Goal: Task Accomplishment & Management: Use online tool/utility

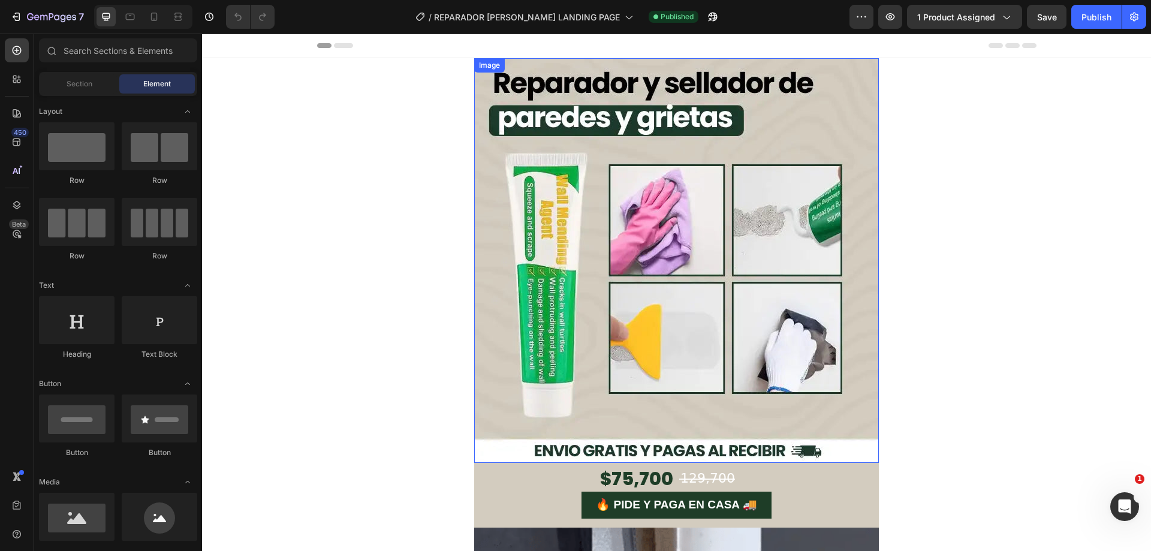
click at [624, 199] on img at bounding box center [676, 260] width 405 height 405
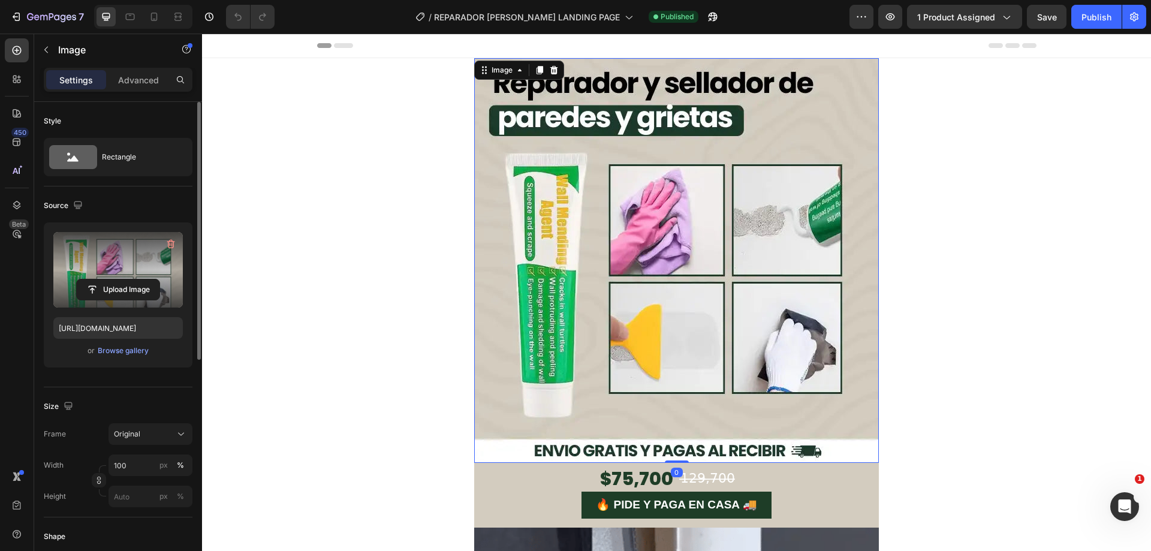
click at [107, 261] on label at bounding box center [118, 270] width 130 height 76
click at [107, 279] on input "file" at bounding box center [118, 289] width 83 height 20
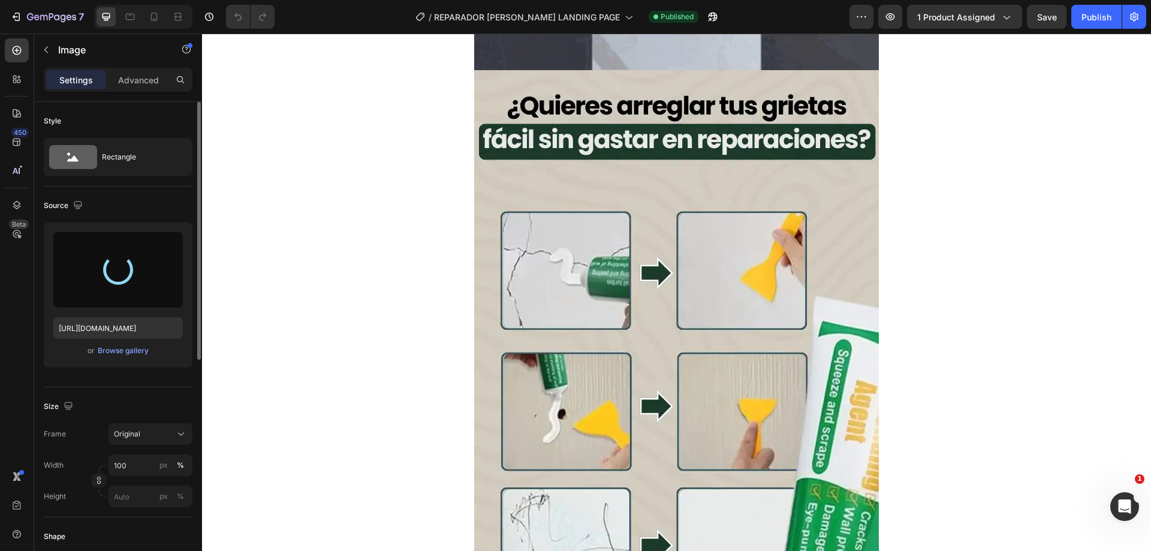
scroll to position [839, 0]
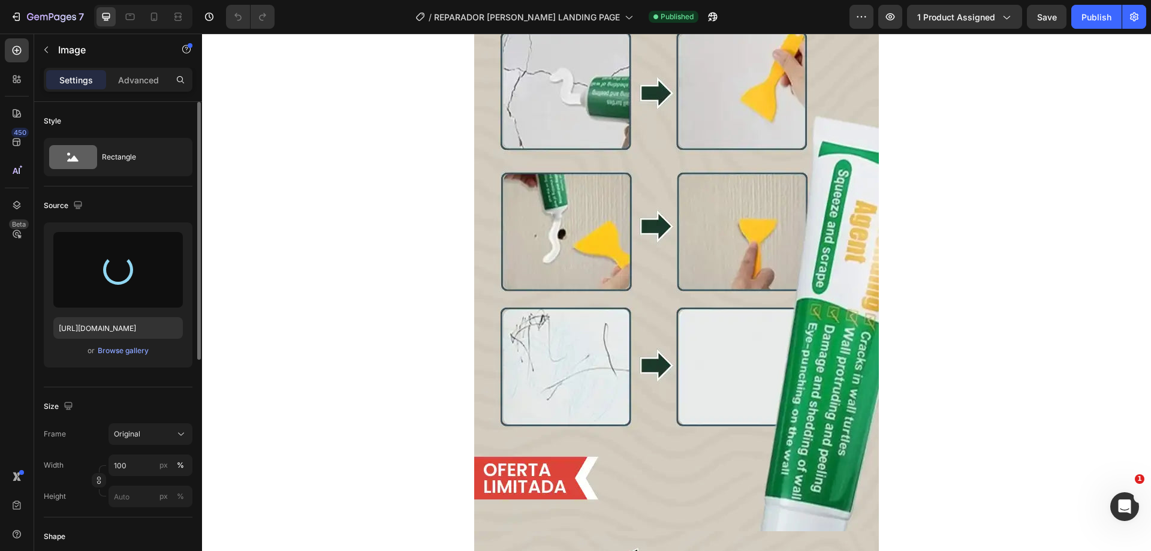
type input "[URL][DOMAIN_NAME]"
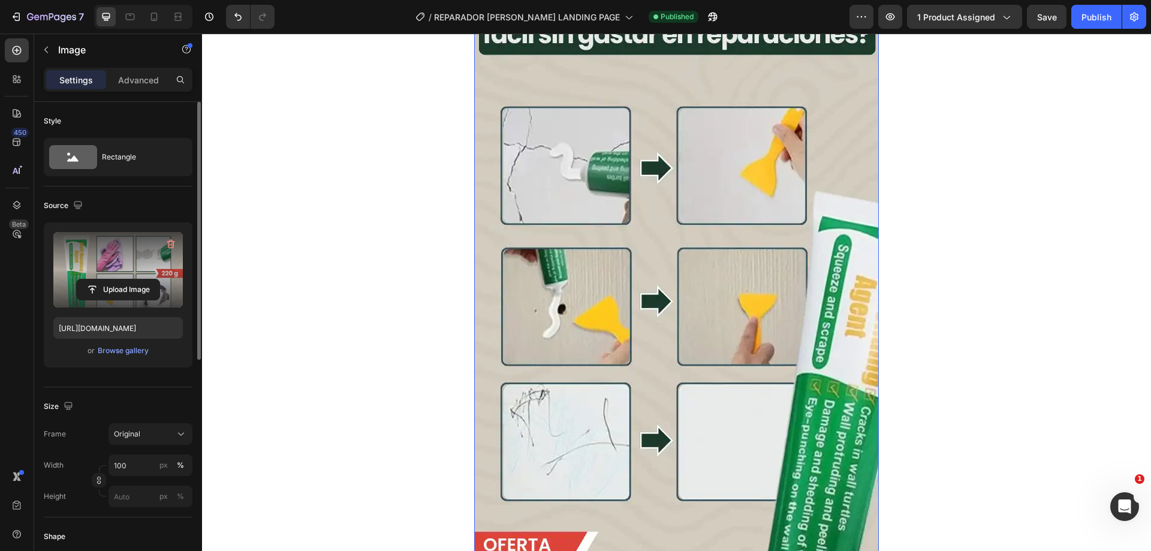
scroll to position [540, 0]
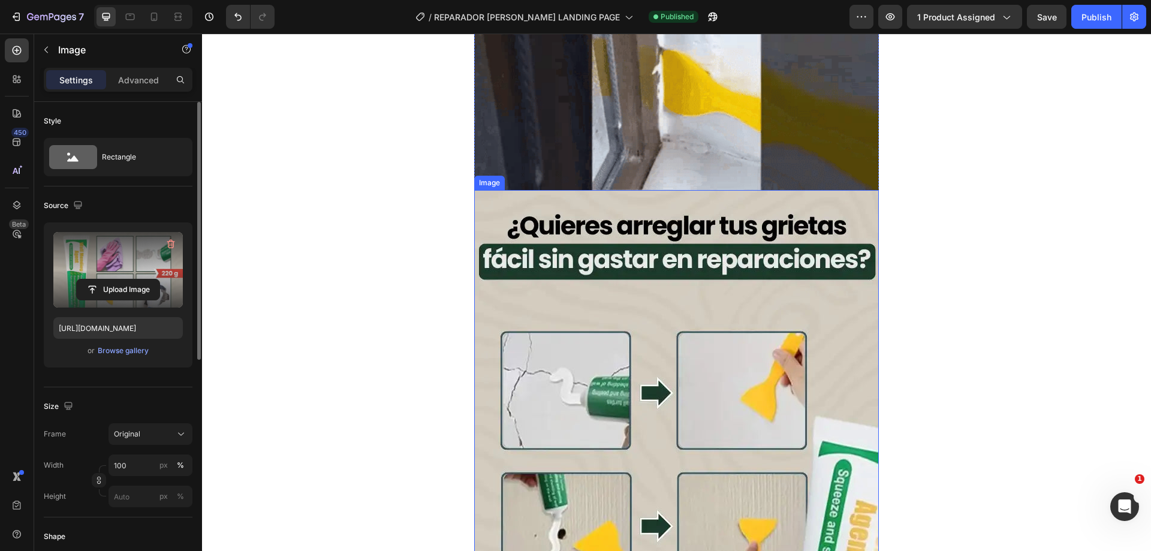
click at [667, 270] on img at bounding box center [676, 510] width 405 height 641
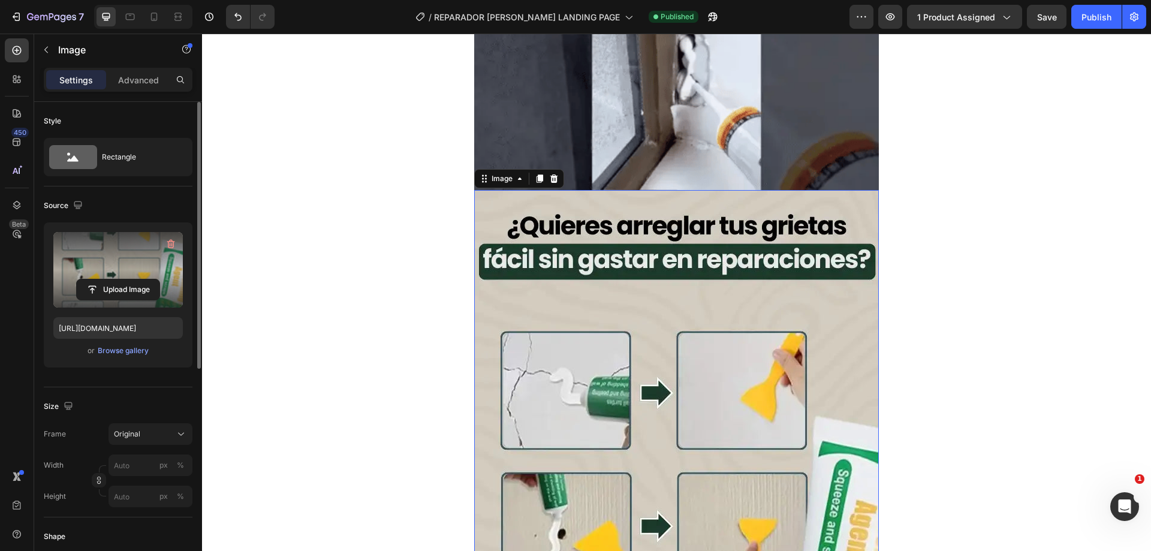
click at [125, 269] on label at bounding box center [118, 270] width 130 height 76
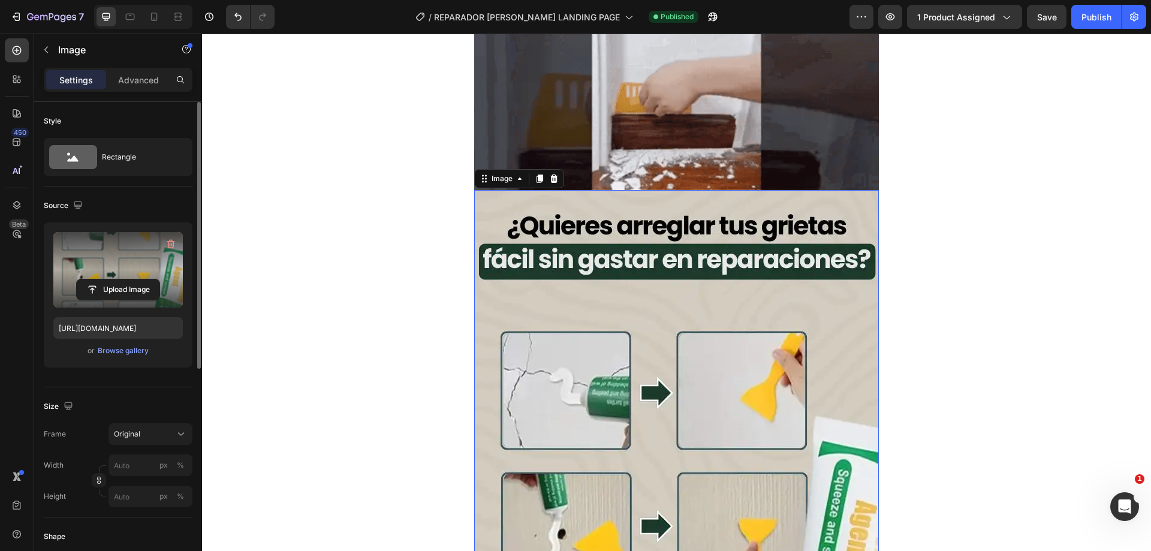
click at [125, 279] on input "file" at bounding box center [118, 289] width 83 height 20
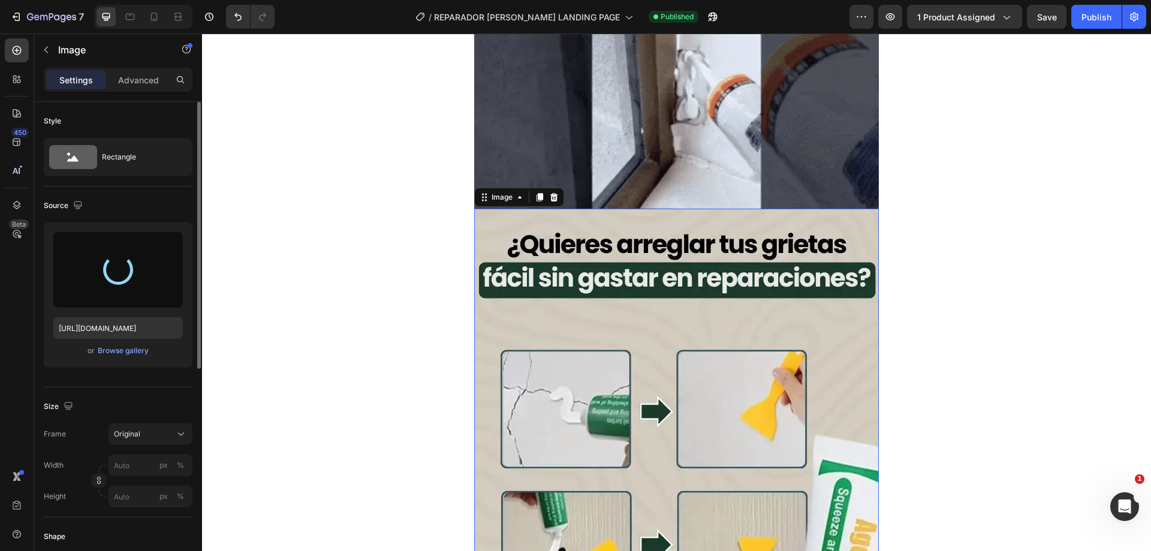
scroll to position [240, 0]
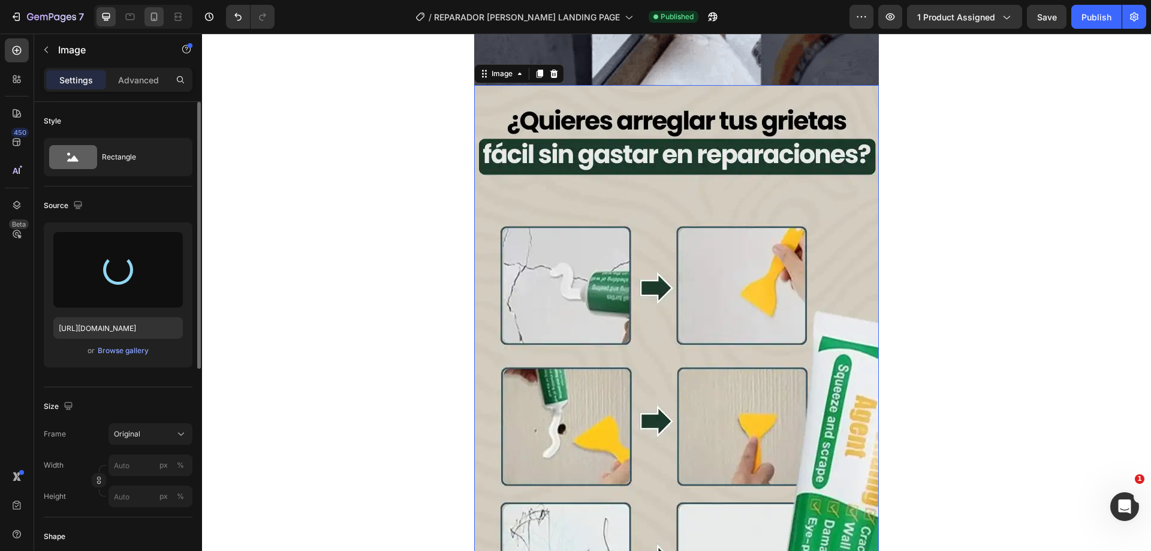
type input "[URL][DOMAIN_NAME]"
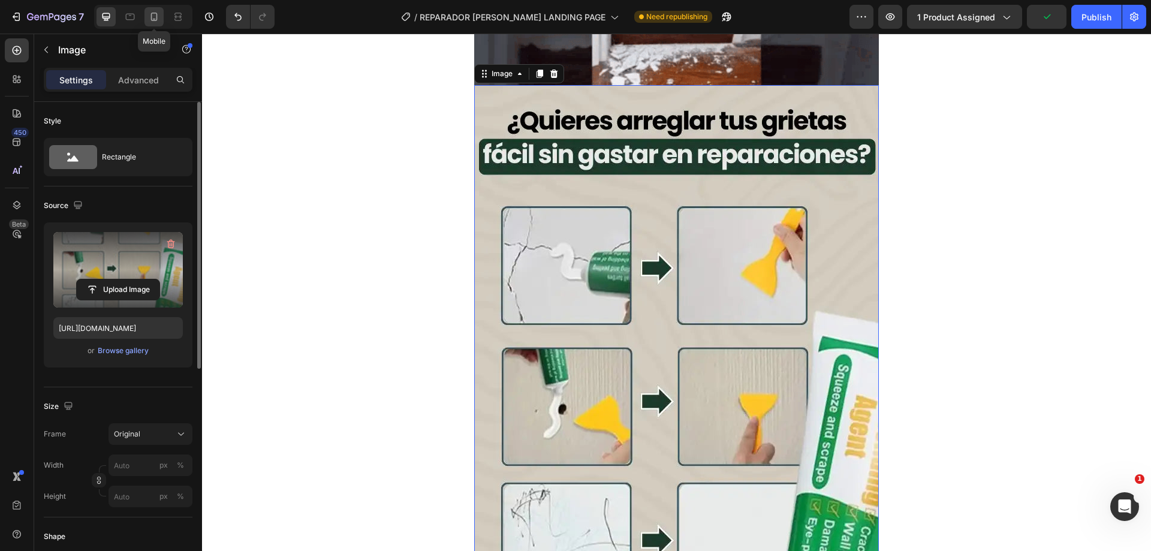
click at [157, 15] on icon at bounding box center [154, 17] width 7 height 8
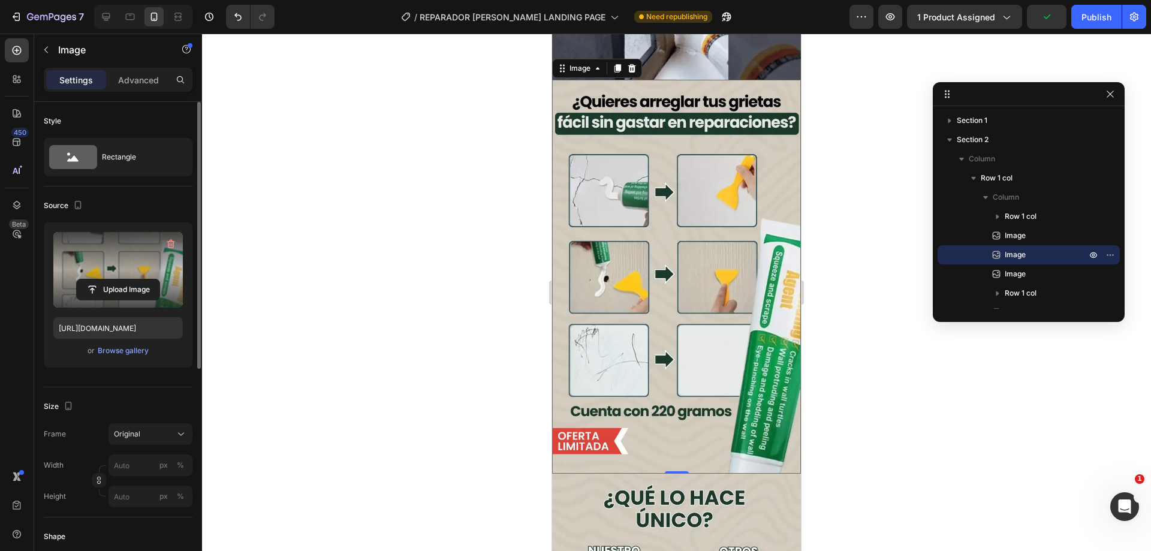
click at [893, 212] on div at bounding box center [676, 292] width 949 height 517
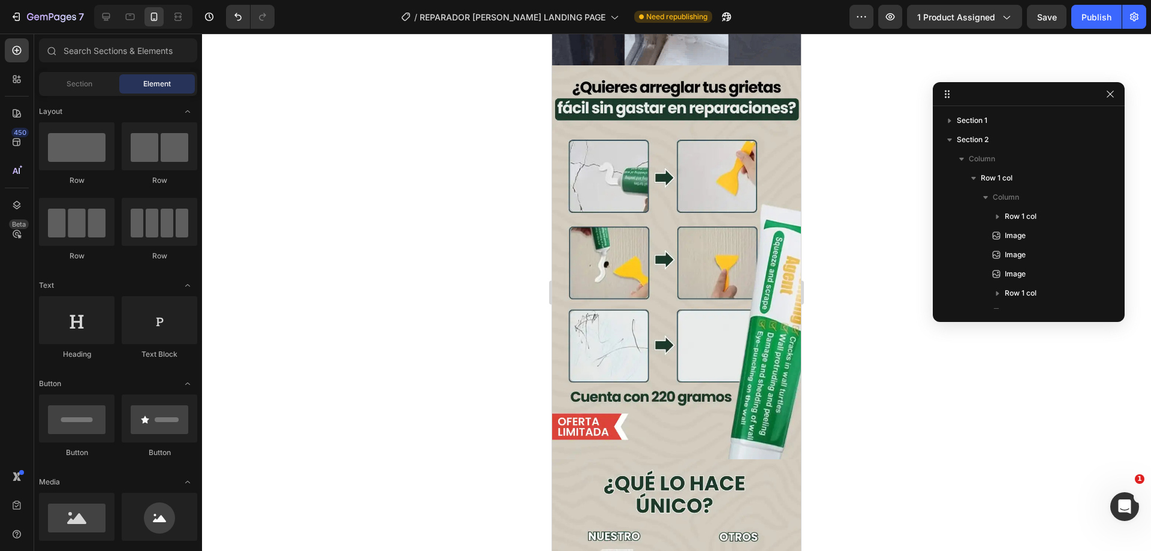
click at [842, 240] on div at bounding box center [676, 292] width 949 height 517
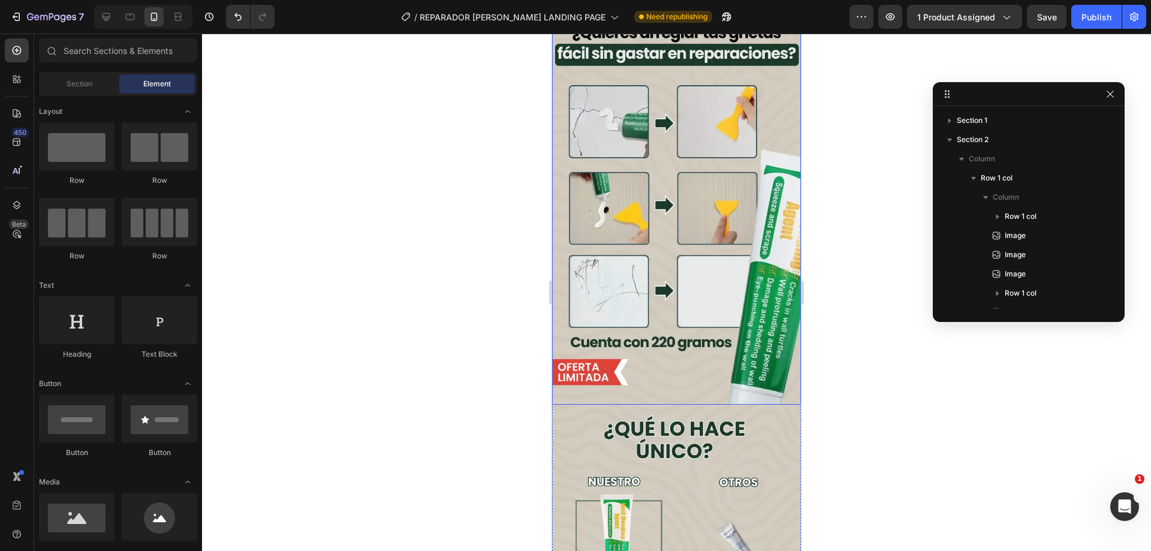
scroll to position [540, 0]
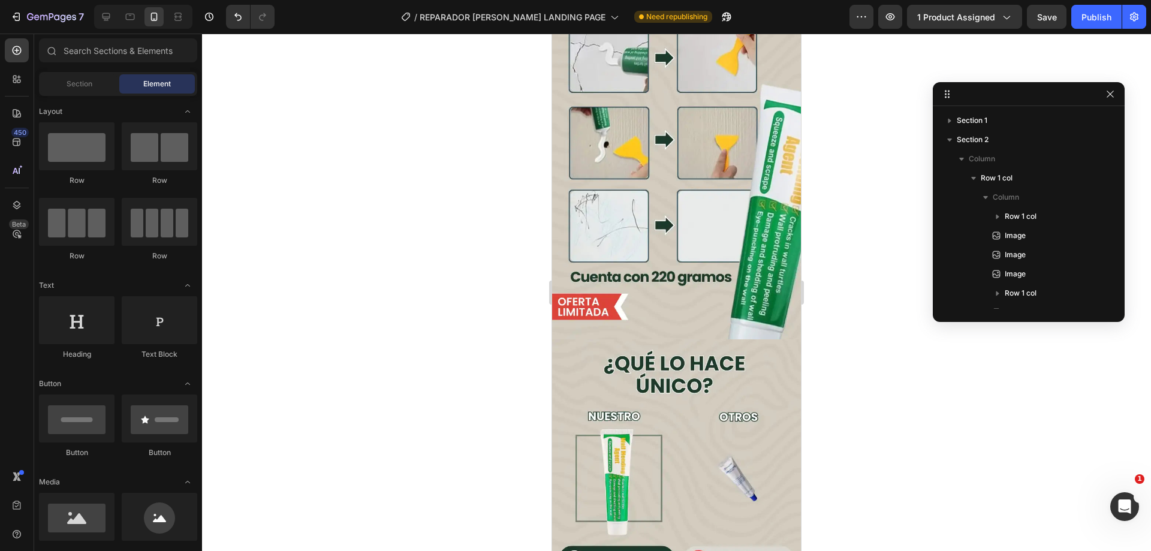
click at [884, 146] on div at bounding box center [676, 292] width 949 height 517
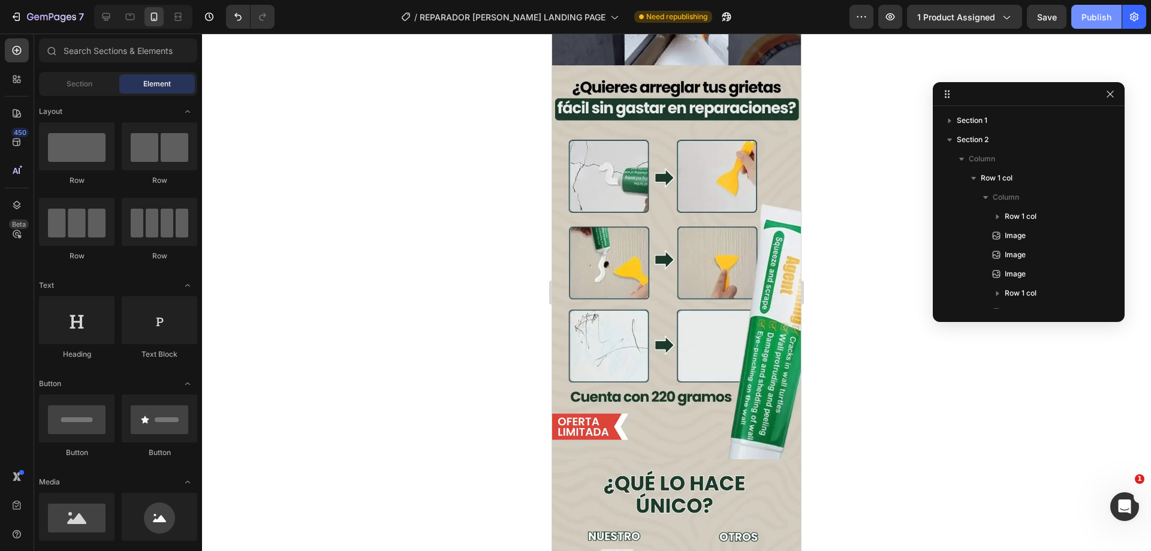
click at [1098, 13] on div "Publish" at bounding box center [1097, 17] width 30 height 13
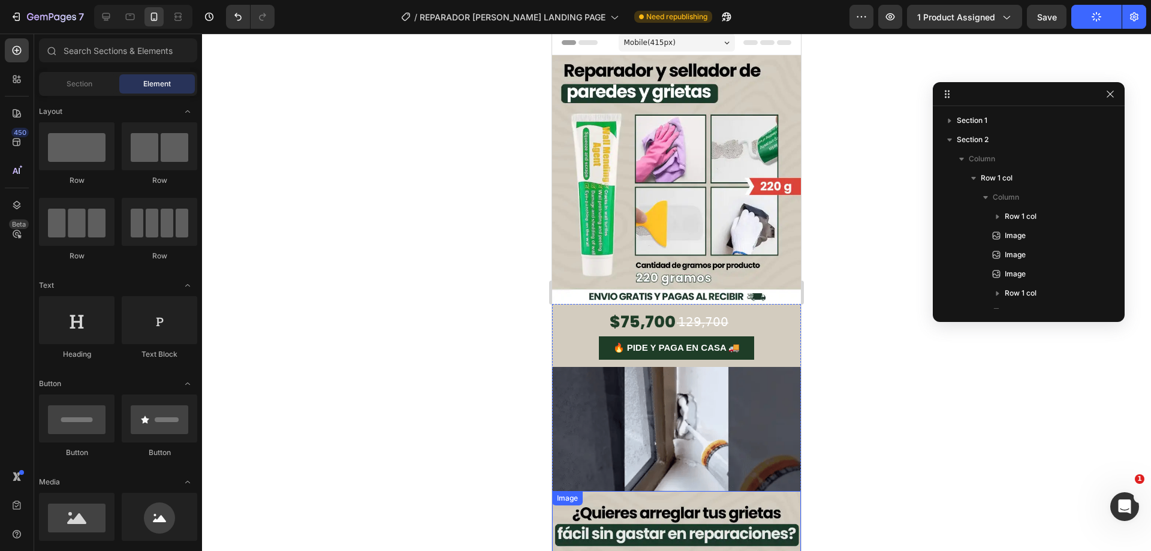
scroll to position [0, 0]
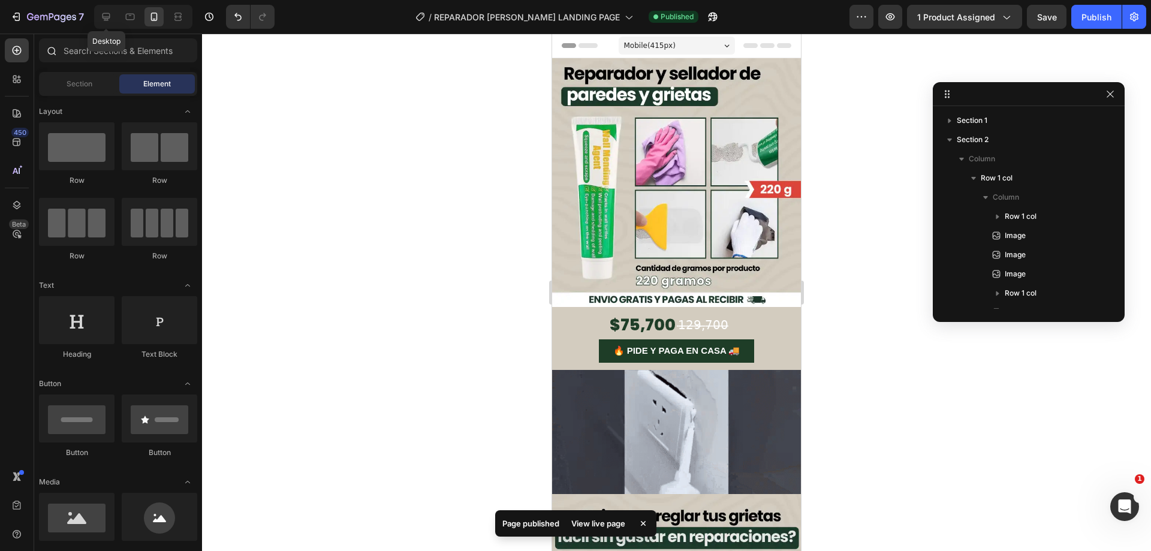
click at [109, 22] on icon at bounding box center [106, 17] width 12 height 12
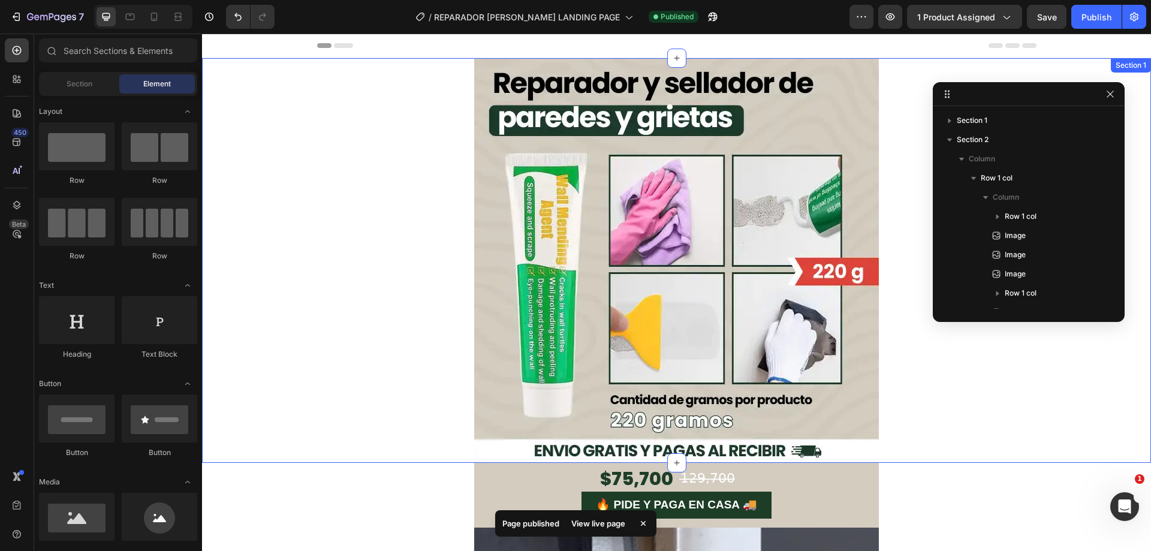
click at [964, 432] on div "Image Row" at bounding box center [676, 260] width 949 height 405
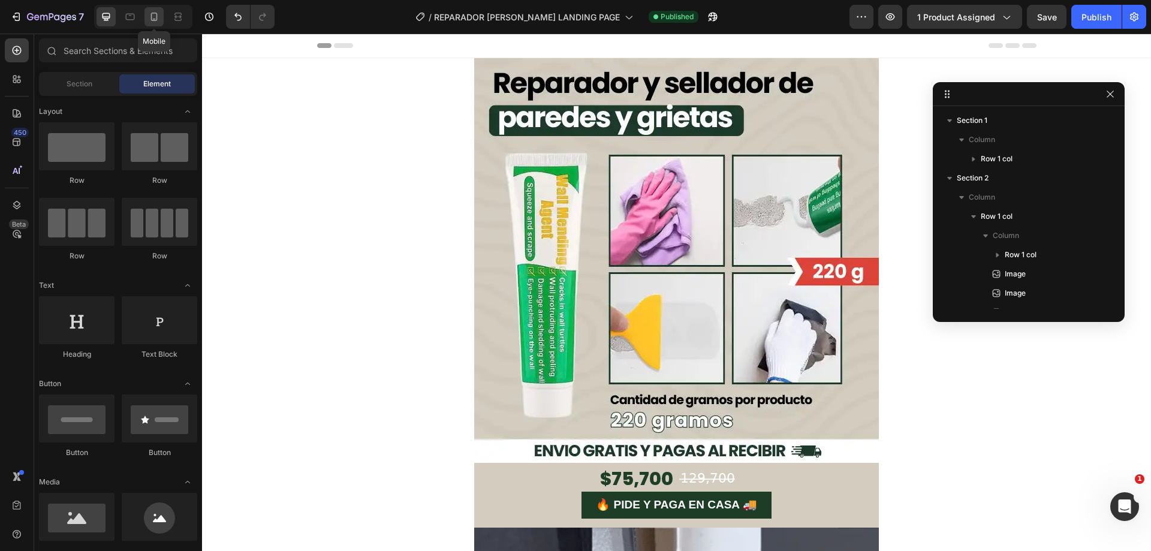
click at [160, 13] on icon at bounding box center [154, 17] width 12 height 12
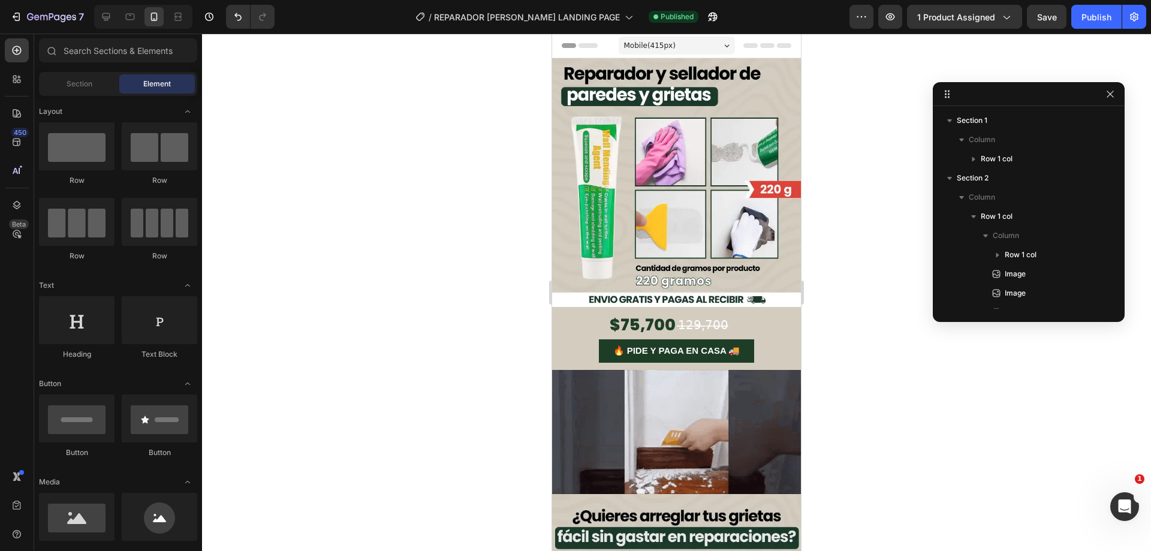
click at [146, 6] on div at bounding box center [143, 17] width 98 height 24
